Goal: Information Seeking & Learning: Learn about a topic

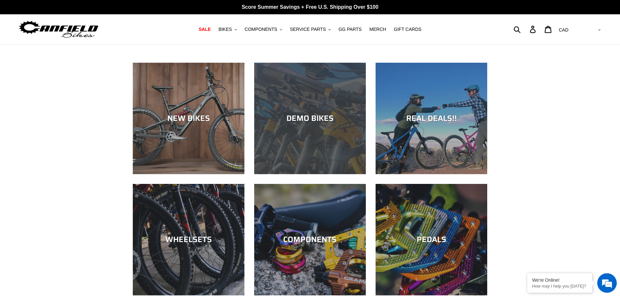
click at [305, 123] on div "DEMO BIKES" at bounding box center [310, 118] width 112 height 9
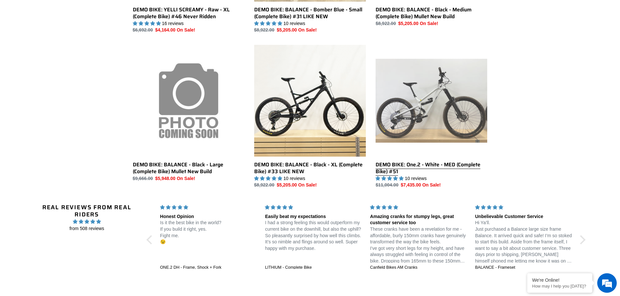
click at [449, 99] on link "DEMO BIKE: One.2 - White - MED (Complete Bike) #51" at bounding box center [431, 117] width 112 height 144
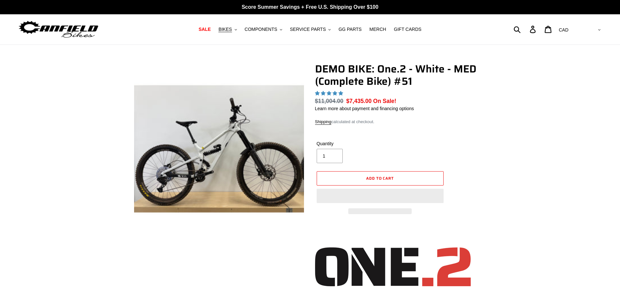
select select "highest-rating"
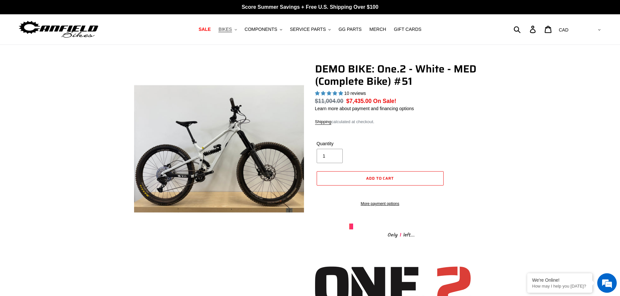
click at [230, 27] on span "BIKES" at bounding box center [224, 30] width 13 height 6
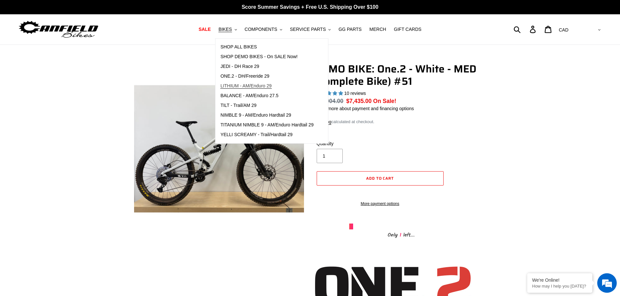
click at [263, 85] on span "LITHIUM - AM/Enduro 29" at bounding box center [245, 86] width 51 height 6
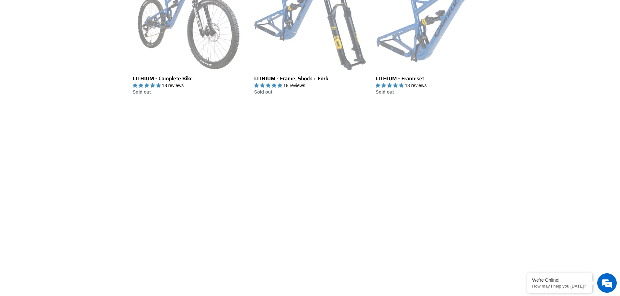
scroll to position [130, 0]
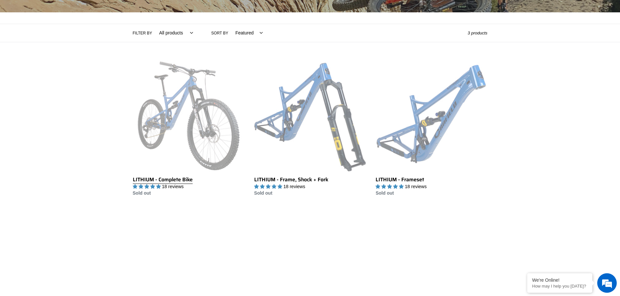
click at [166, 119] on link "LITHIUM - Complete Bike" at bounding box center [189, 128] width 112 height 137
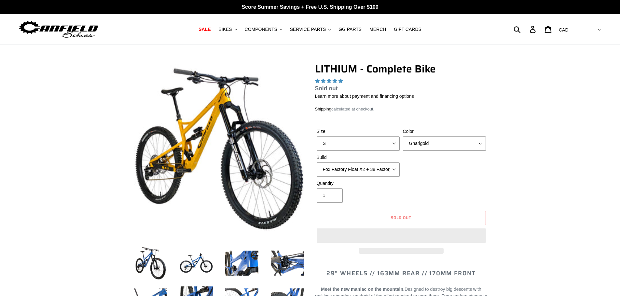
select select "highest-rating"
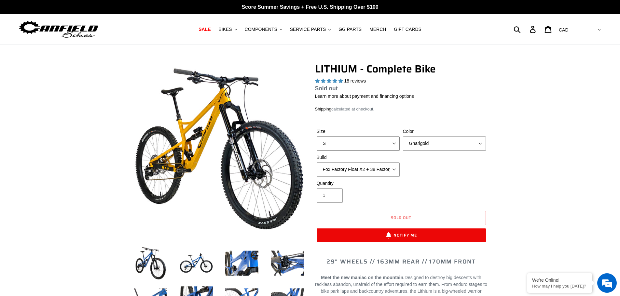
click at [371, 144] on select "S M L XL" at bounding box center [358, 144] width 83 height 14
select select "L"
click at [317, 137] on select "S M L XL" at bounding box center [358, 144] width 83 height 14
click at [424, 144] on select "Gnarigold Blue Velvet Stealth Black" at bounding box center [444, 144] width 83 height 14
select select "Stealth Black"
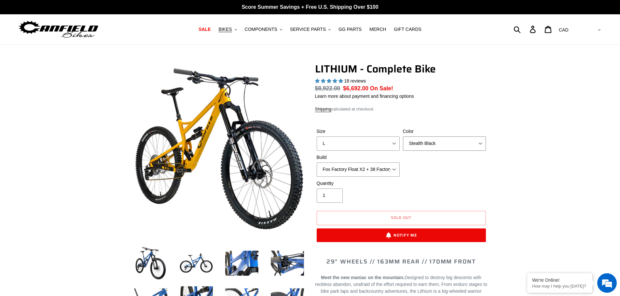
click at [403, 137] on select "Gnarigold Blue Velvet Stealth Black" at bounding box center [444, 144] width 83 height 14
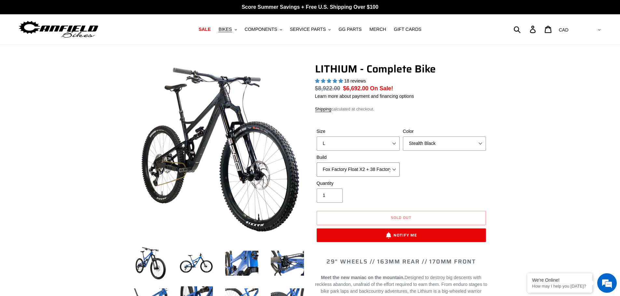
click at [392, 172] on select "Fox Factory Float X2 + 38 Factory Grip 2 170 + SRAM GX Fox Factory Float X2 + 3…" at bounding box center [358, 170] width 83 height 14
select select "Fox Factory Float X2 + 38 Factory Grip 2 170 + Shimano XT"
click at [317, 163] on select "Fox Factory Float X2 + 38 Factory Grip 2 170 + SRAM GX Fox Factory Float X2 + 3…" at bounding box center [358, 170] width 83 height 14
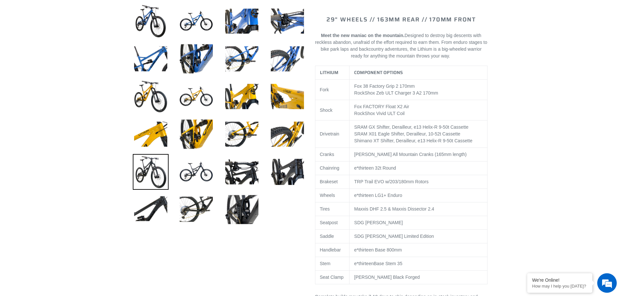
scroll to position [228, 0]
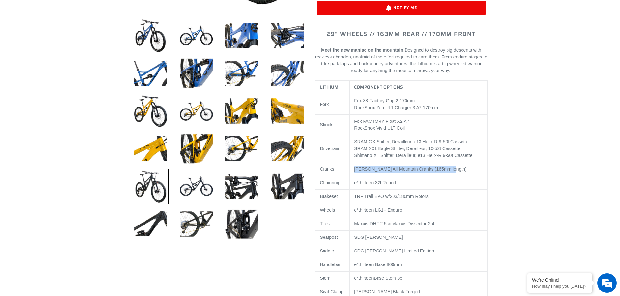
drag, startPoint x: 455, startPoint y: 169, endPoint x: 352, endPoint y: 166, distance: 103.2
click at [352, 166] on td "[PERSON_NAME] All Mountain Cranks (165mm length)" at bounding box center [418, 170] width 138 height 14
drag, startPoint x: 417, startPoint y: 181, endPoint x: 367, endPoint y: 183, distance: 50.2
click at [367, 183] on td "e*thirteen 32t Round" at bounding box center [418, 183] width 138 height 14
drag, startPoint x: 447, startPoint y: 195, endPoint x: 357, endPoint y: 194, distance: 89.5
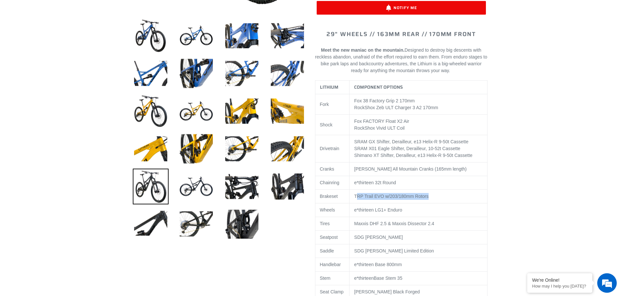
click at [357, 194] on td "TRP Trail EVO w/203/180mm Rotors" at bounding box center [418, 197] width 138 height 14
click at [401, 204] on td "e*thirteen LG1+ Enduro" at bounding box center [418, 211] width 138 height 14
drag, startPoint x: 419, startPoint y: 211, endPoint x: 367, endPoint y: 211, distance: 52.7
click at [367, 211] on td "e*thirteen LG1+ Enduro" at bounding box center [418, 211] width 138 height 14
click at [431, 216] on td "e*thirteen LG1+ Enduro" at bounding box center [418, 211] width 138 height 14
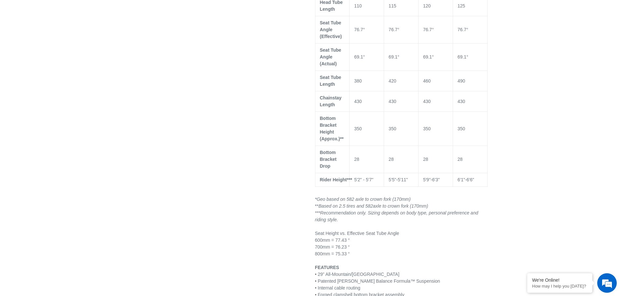
scroll to position [716, 0]
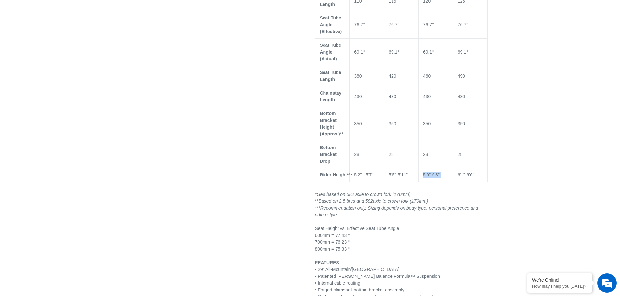
drag, startPoint x: 453, startPoint y: 166, endPoint x: 421, endPoint y: 167, distance: 32.9
click at [421, 169] on tr "Rider Height*** 5'2" - 5'7" 5'5"-5'11" 5'9"-6'3" 6'1"-6'6"" at bounding box center [401, 176] width 172 height 14
click at [437, 179] on div "GEO & SIZING SMALL MEDIUM LARGE XL Top Tube Length (Effective) 575 601 628 655 …" at bounding box center [401, 15] width 172 height 351
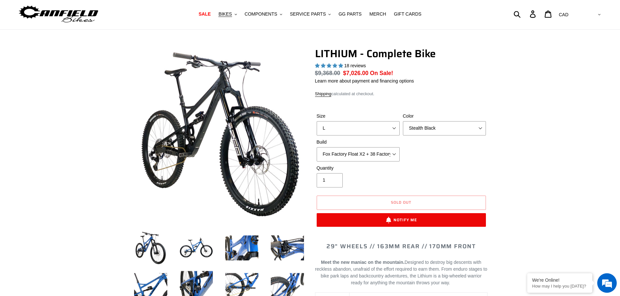
scroll to position [0, 0]
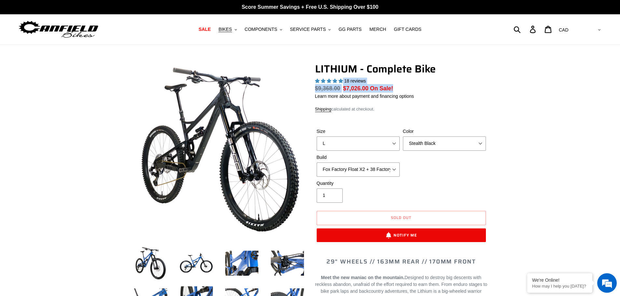
drag, startPoint x: 399, startPoint y: 85, endPoint x: 328, endPoint y: 83, distance: 71.9
click at [328, 83] on div "LITHIUM - Complete Bike 18 reviews Regular price $9,368.00 Sale price $7,026.00…" at bounding box center [401, 156] width 172 height 186
click at [417, 90] on dl "Regular price $9,368.00 Sale price $7,026.00 On Sale! Unit price / per" at bounding box center [401, 88] width 172 height 8
click at [239, 29] on button "BIKES .cls-1{fill:#231f20}" at bounding box center [227, 29] width 25 height 9
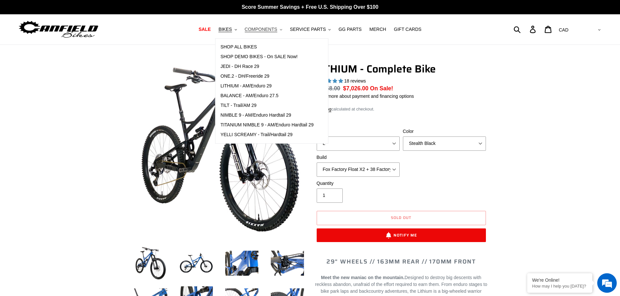
click at [273, 30] on span "COMPONENTS" at bounding box center [261, 30] width 33 height 6
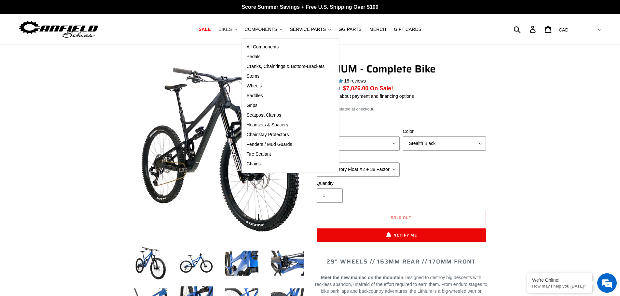
click at [232, 29] on span "BIKES" at bounding box center [224, 30] width 13 height 6
